Goal: Navigation & Orientation: Find specific page/section

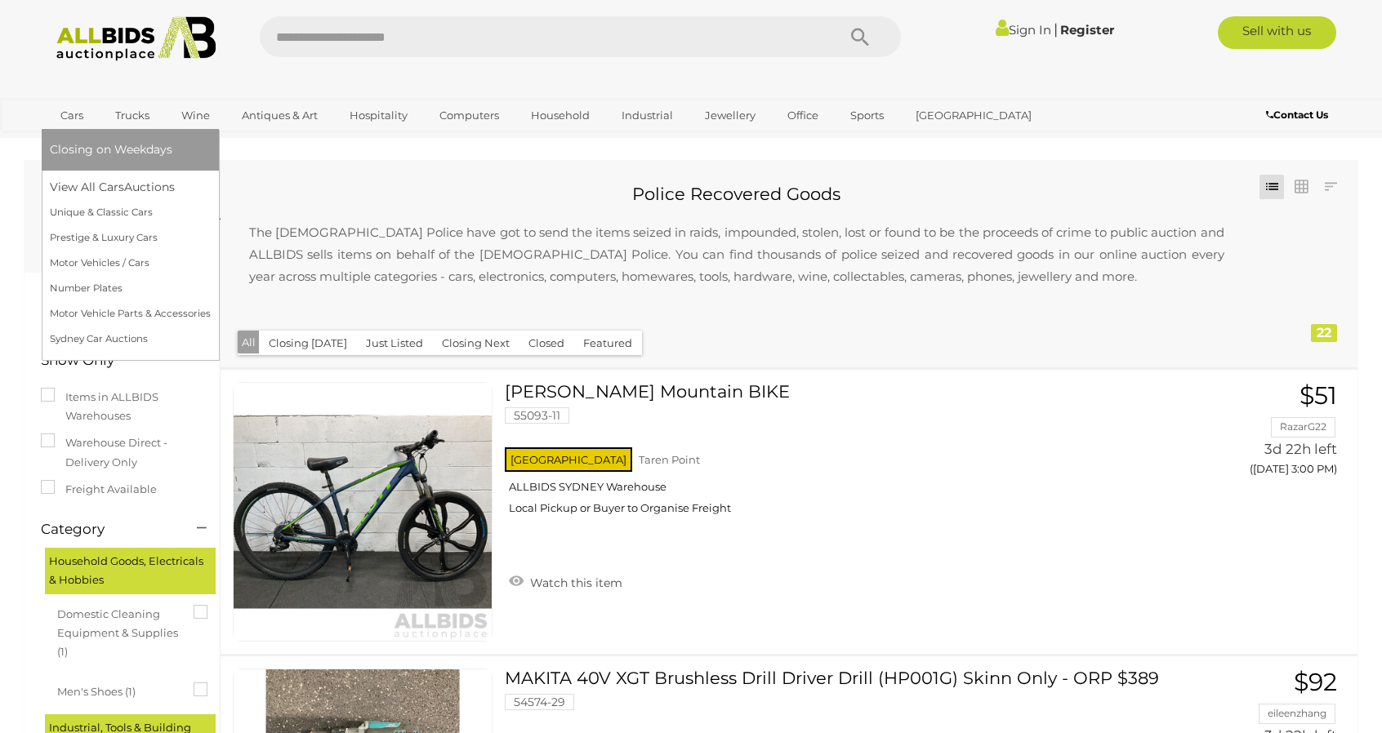
click at [86, 112] on link "Cars" at bounding box center [72, 115] width 44 height 27
click at [87, 190] on link "View All Cars Auctions" at bounding box center [130, 187] width 161 height 25
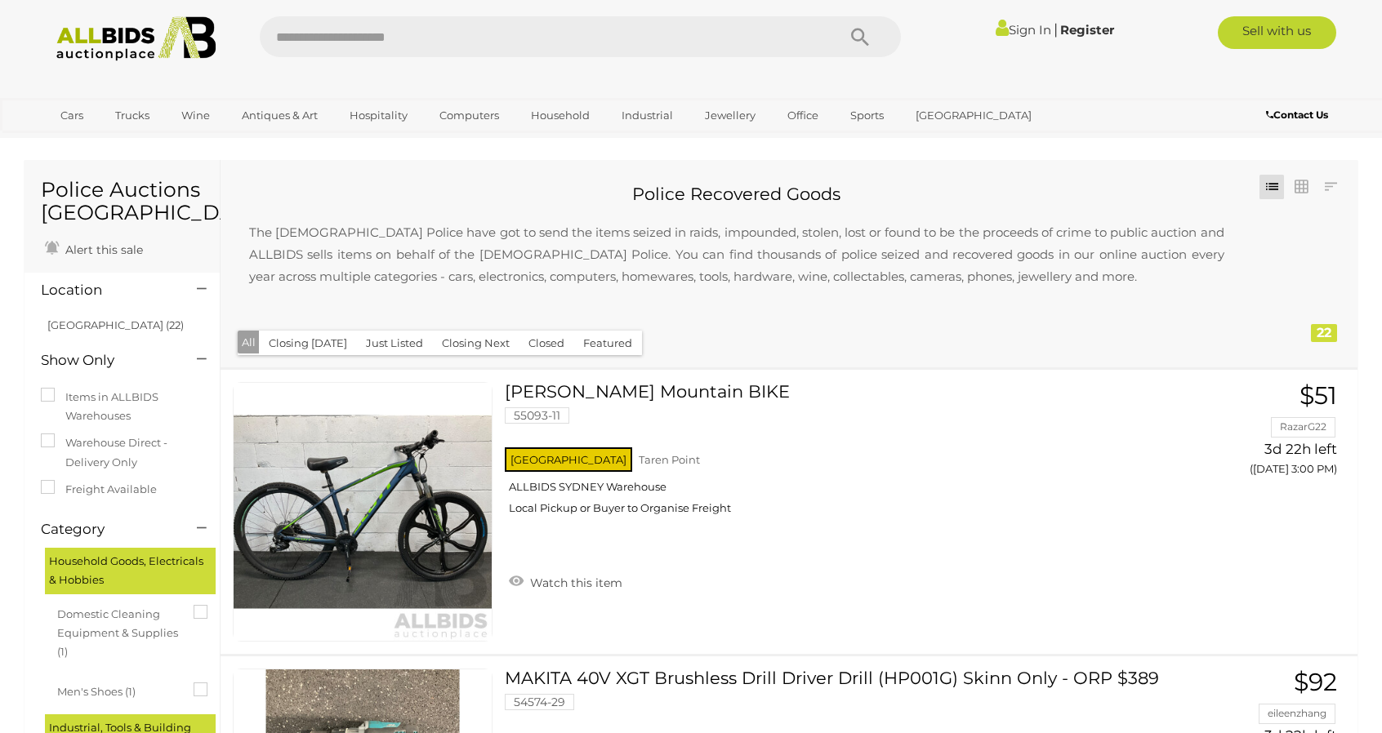
drag, startPoint x: 260, startPoint y: 359, endPoint x: 250, endPoint y: 357, distance: 9.9
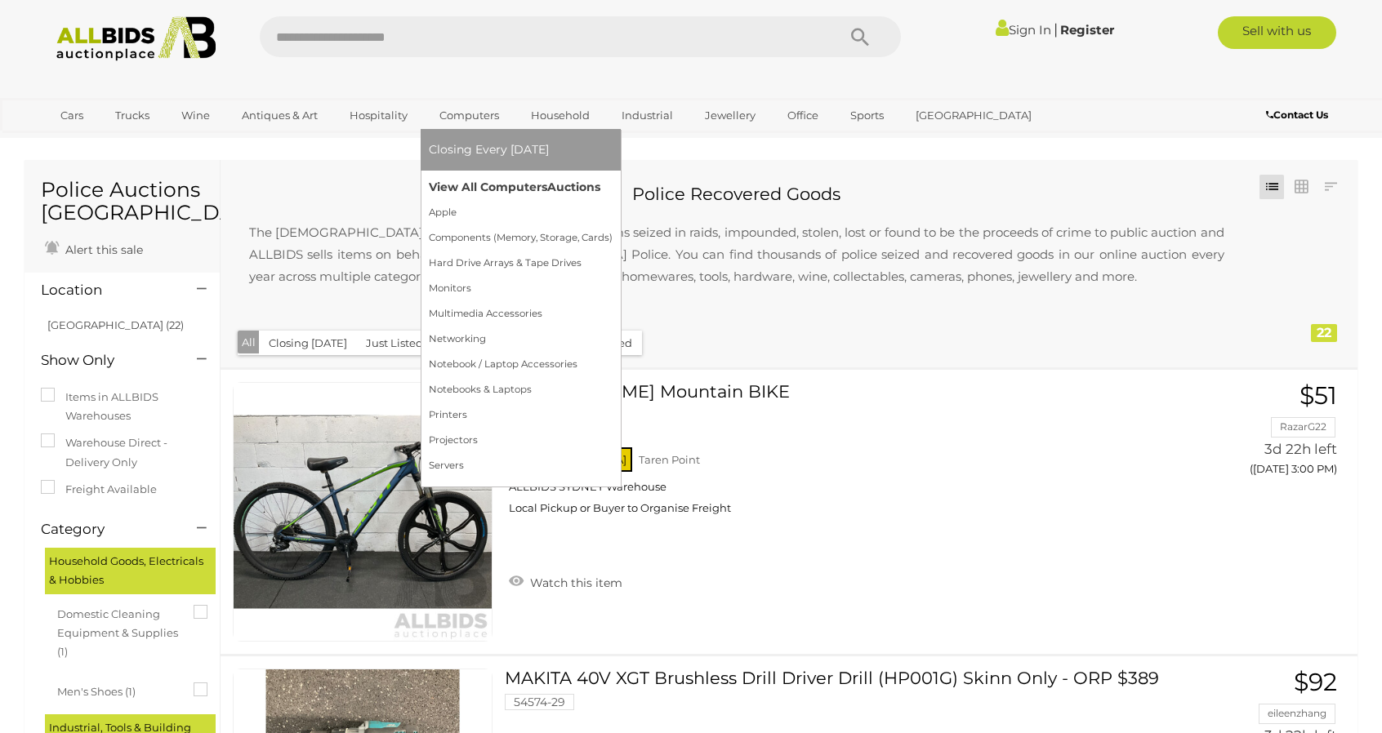
click at [482, 182] on link "View All Computers Auctions" at bounding box center [521, 187] width 184 height 25
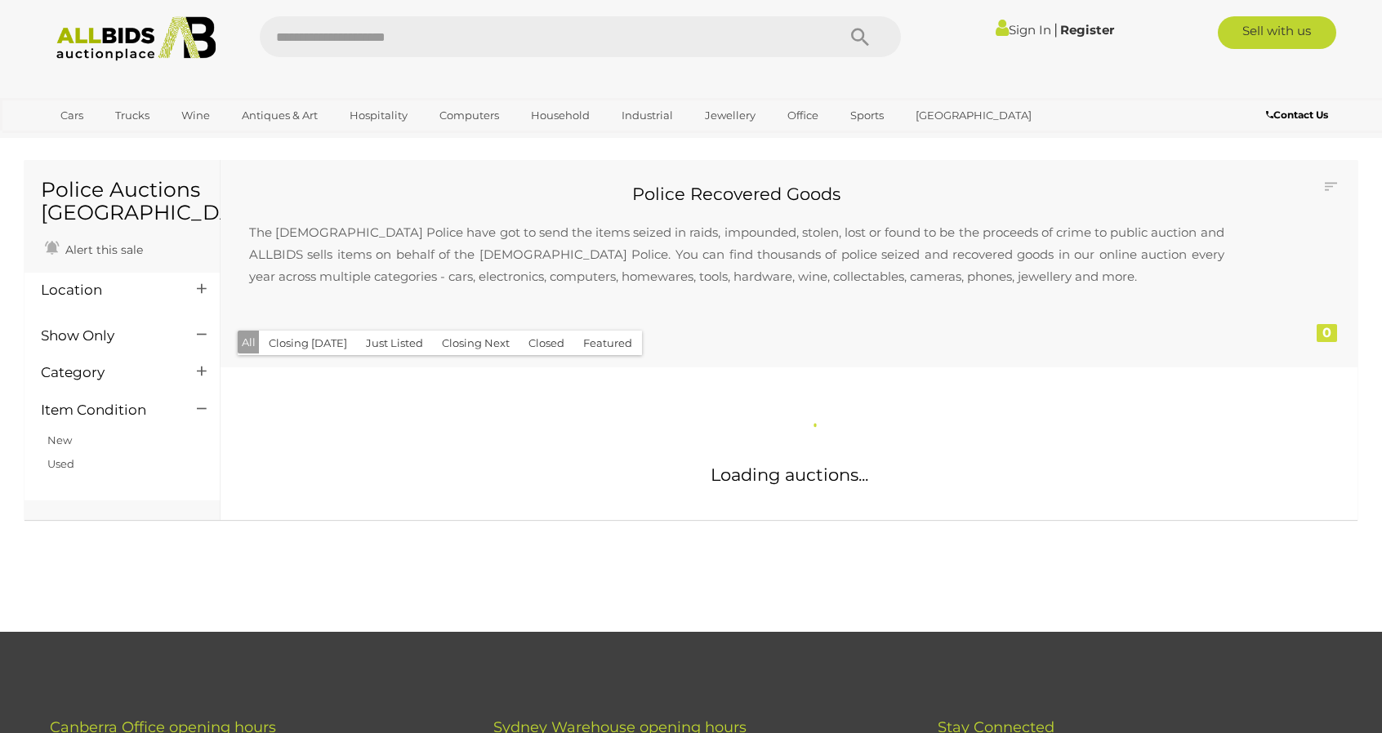
drag, startPoint x: 299, startPoint y: 332, endPoint x: 290, endPoint y: 332, distance: 9.0
